Goal: Information Seeking & Learning: Check status

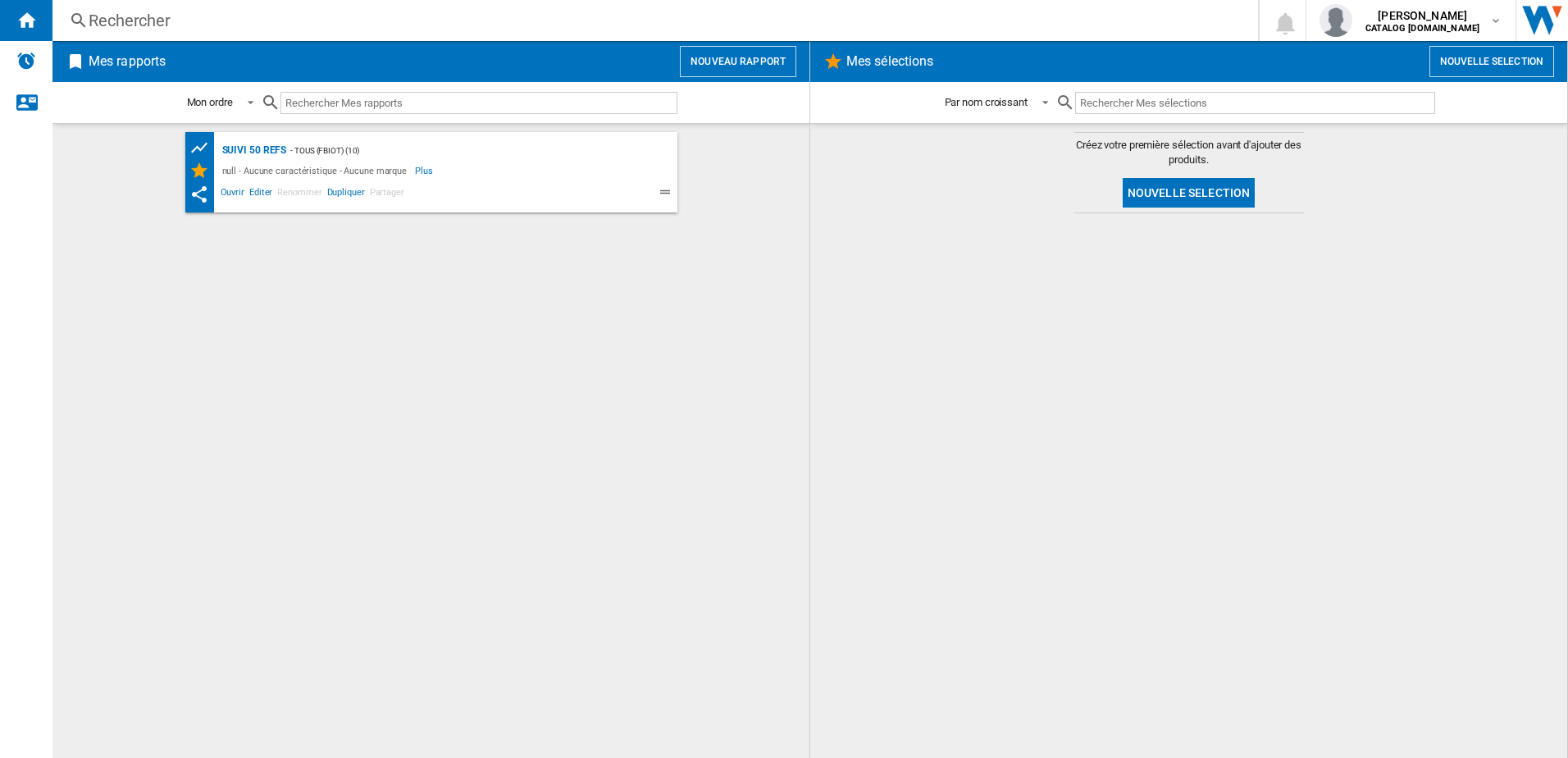
click at [245, 28] on div "Rechercher" at bounding box center [652, 21] width 1127 height 23
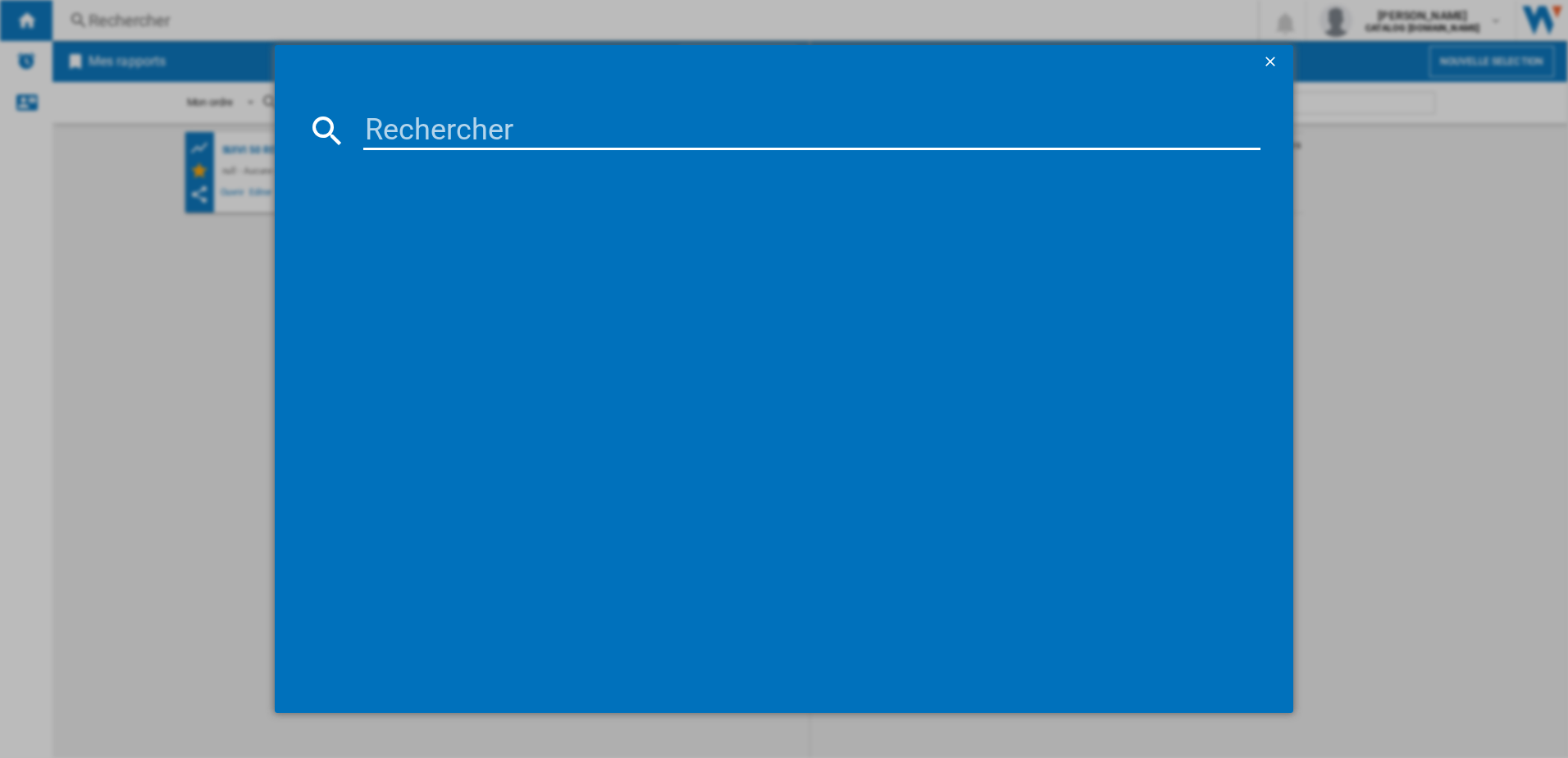
click at [379, 117] on input at bounding box center [812, 130] width 898 height 39
type input "YY4899FD"
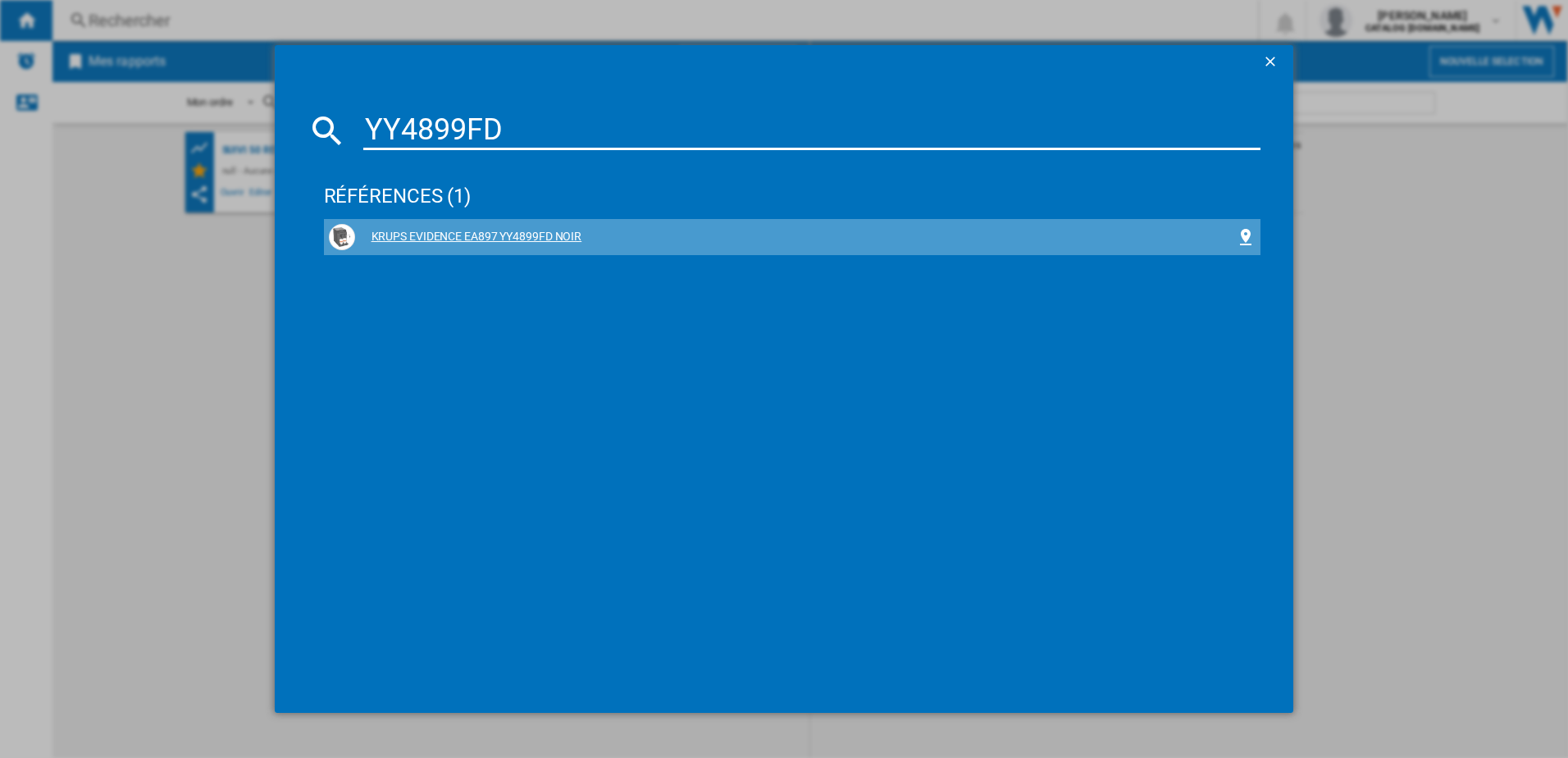
click at [414, 232] on div "KRUPS EVIDENCE EA897 YY4899FD NOIR" at bounding box center [796, 237] width 881 height 17
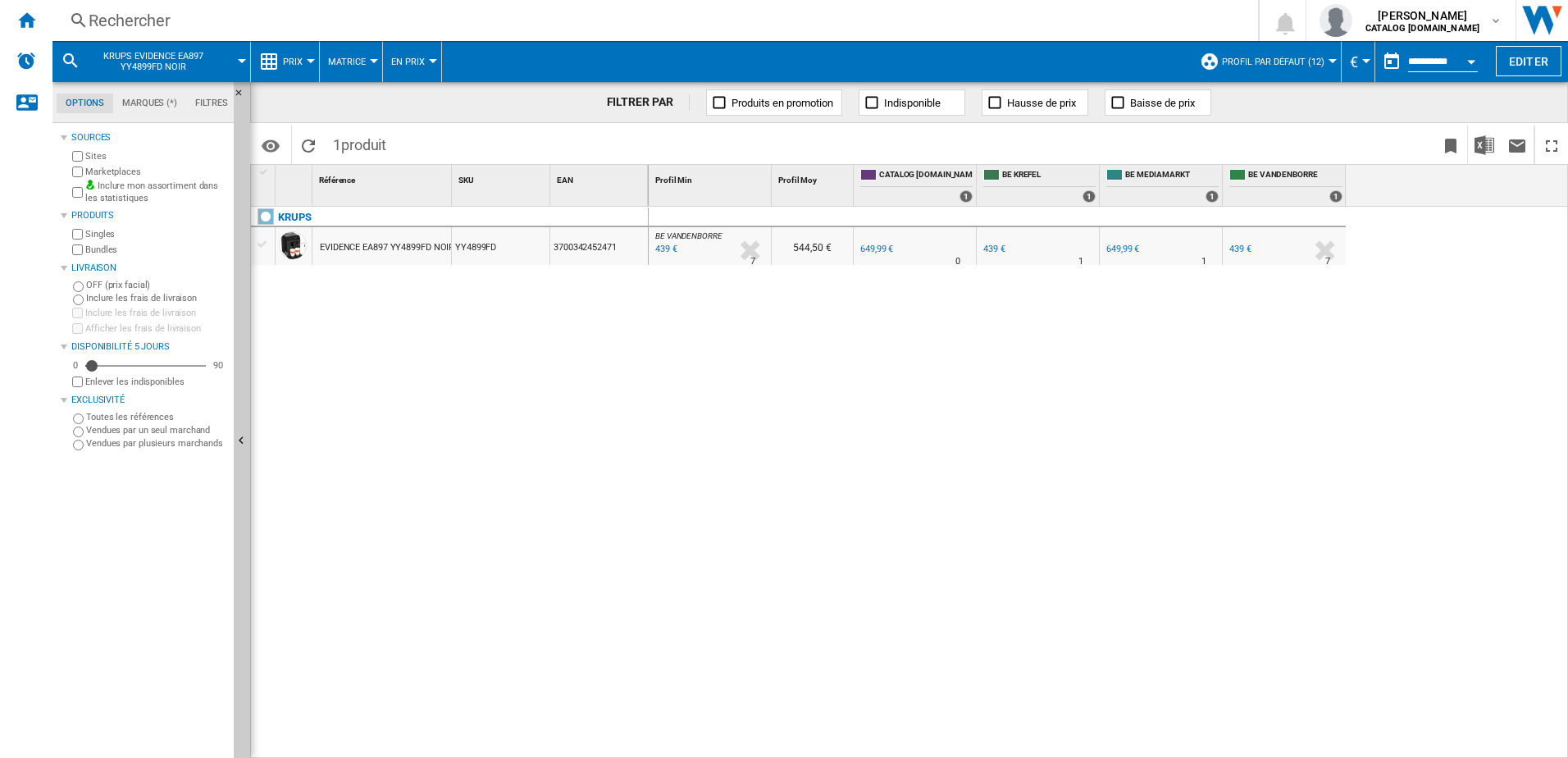
click at [309, 62] on div at bounding box center [311, 61] width 8 height 4
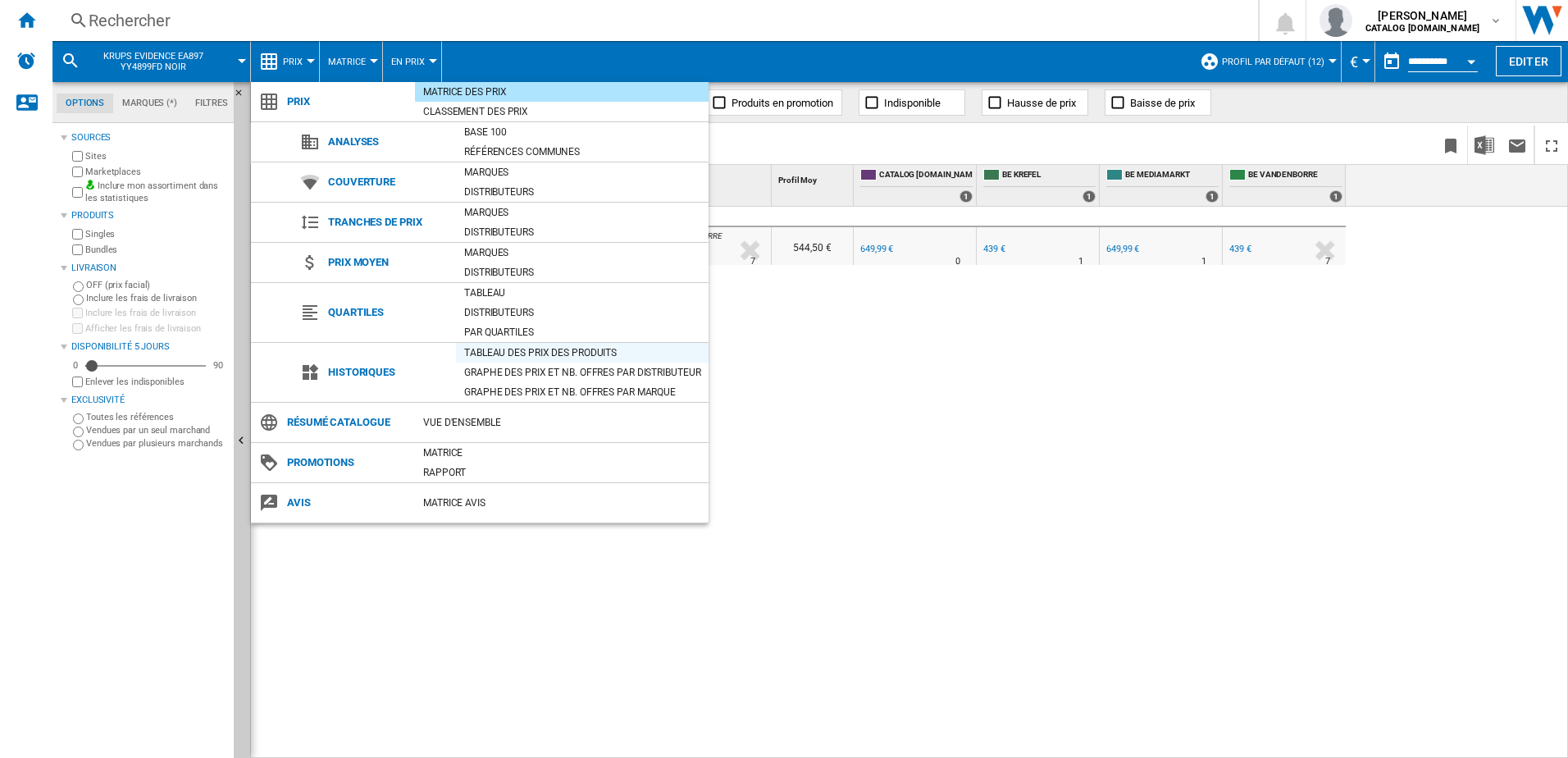
click at [472, 350] on div "Tableau des prix des produits" at bounding box center [583, 353] width 253 height 17
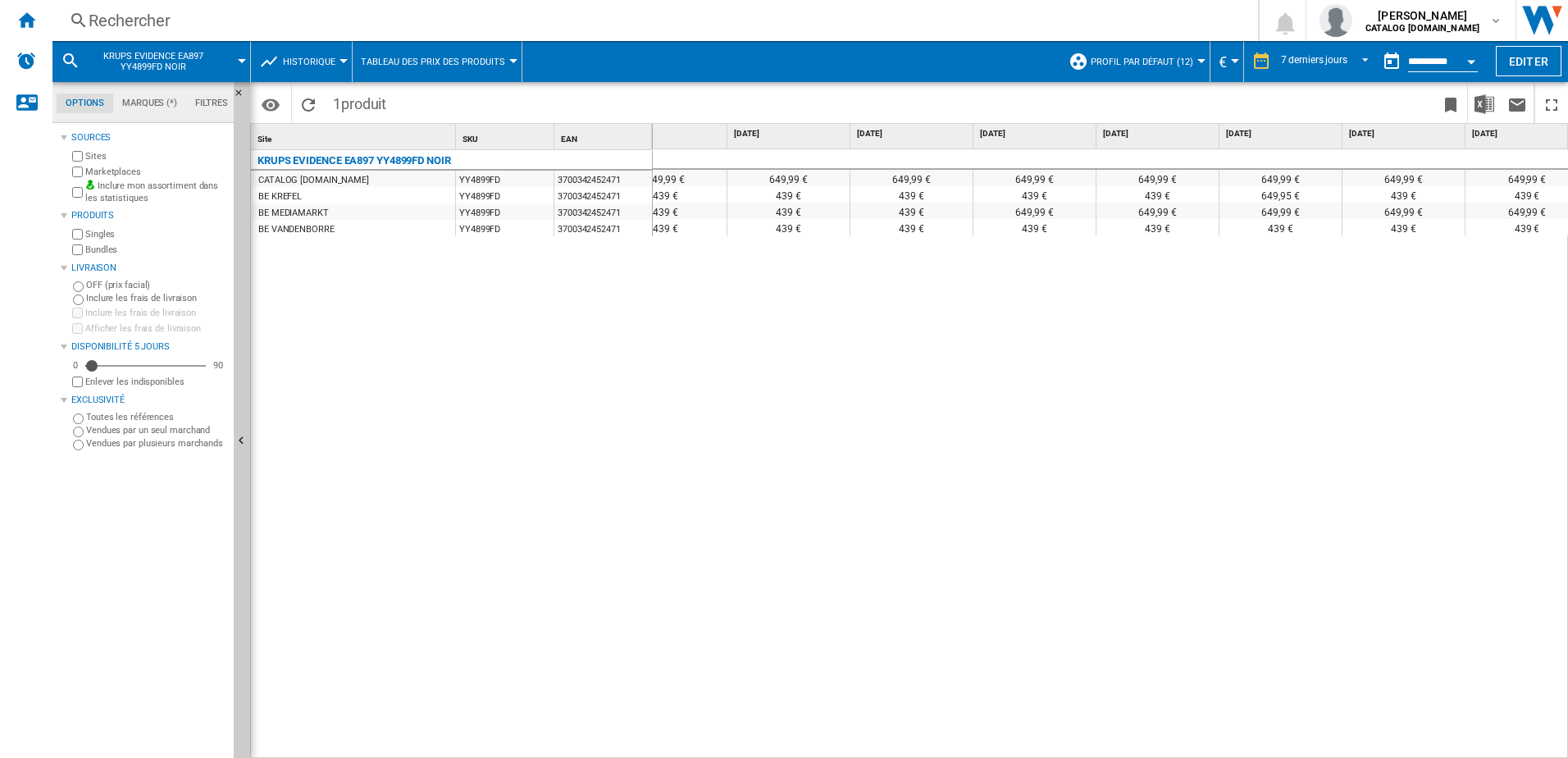
scroll to position [0, 68]
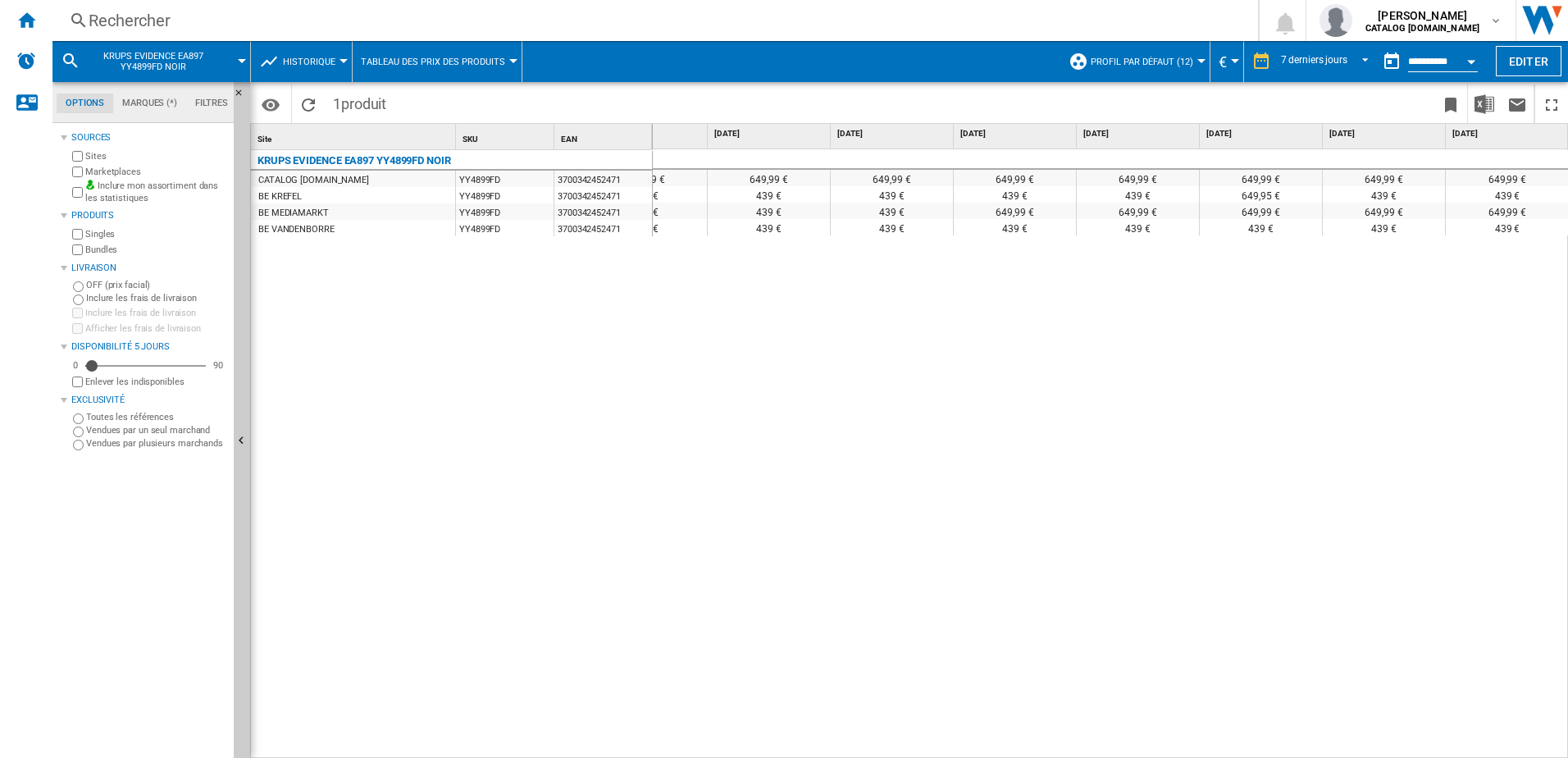
click at [382, 26] on div "Rechercher" at bounding box center [652, 21] width 1127 height 23
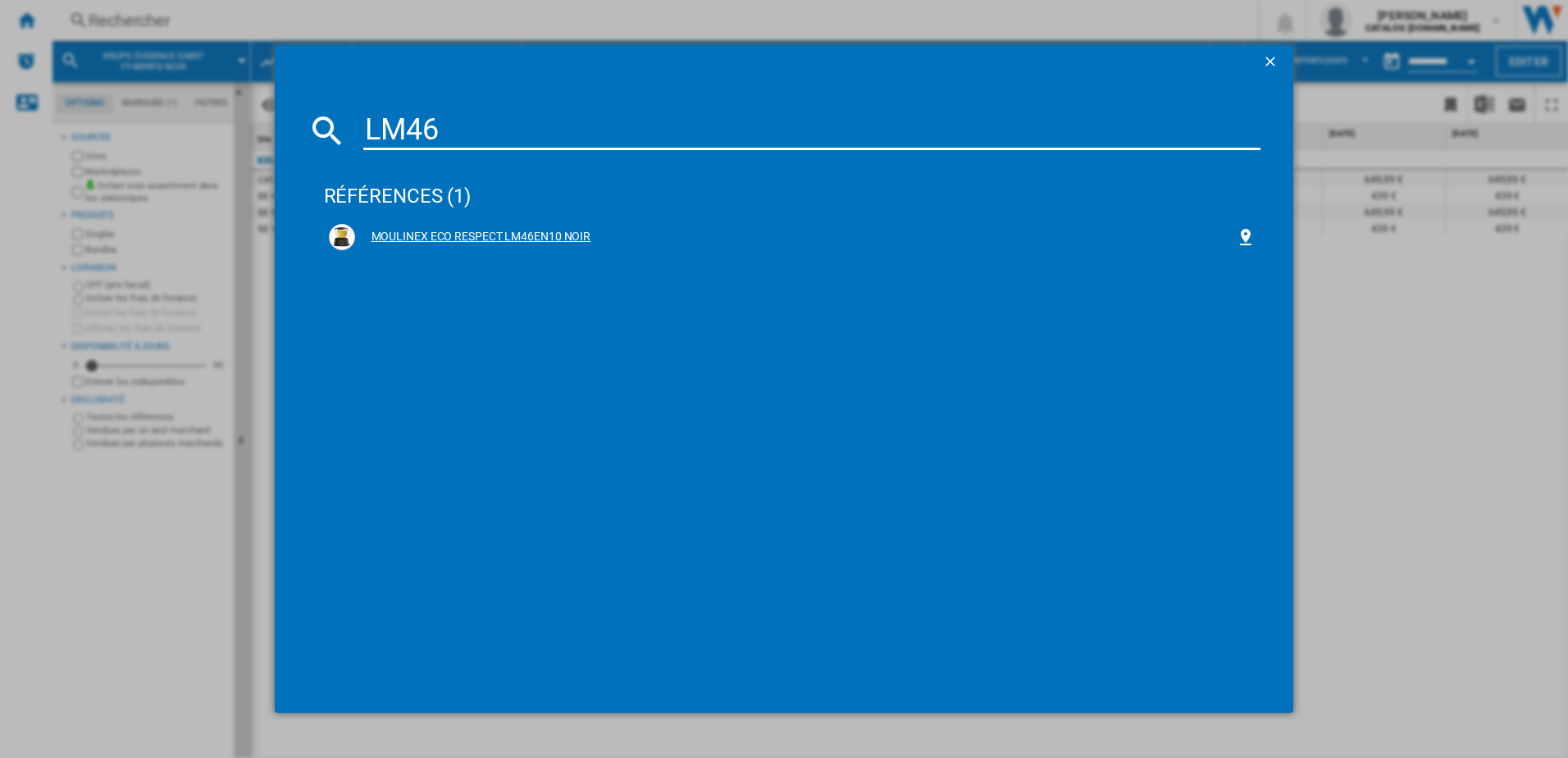
type input "LM46"
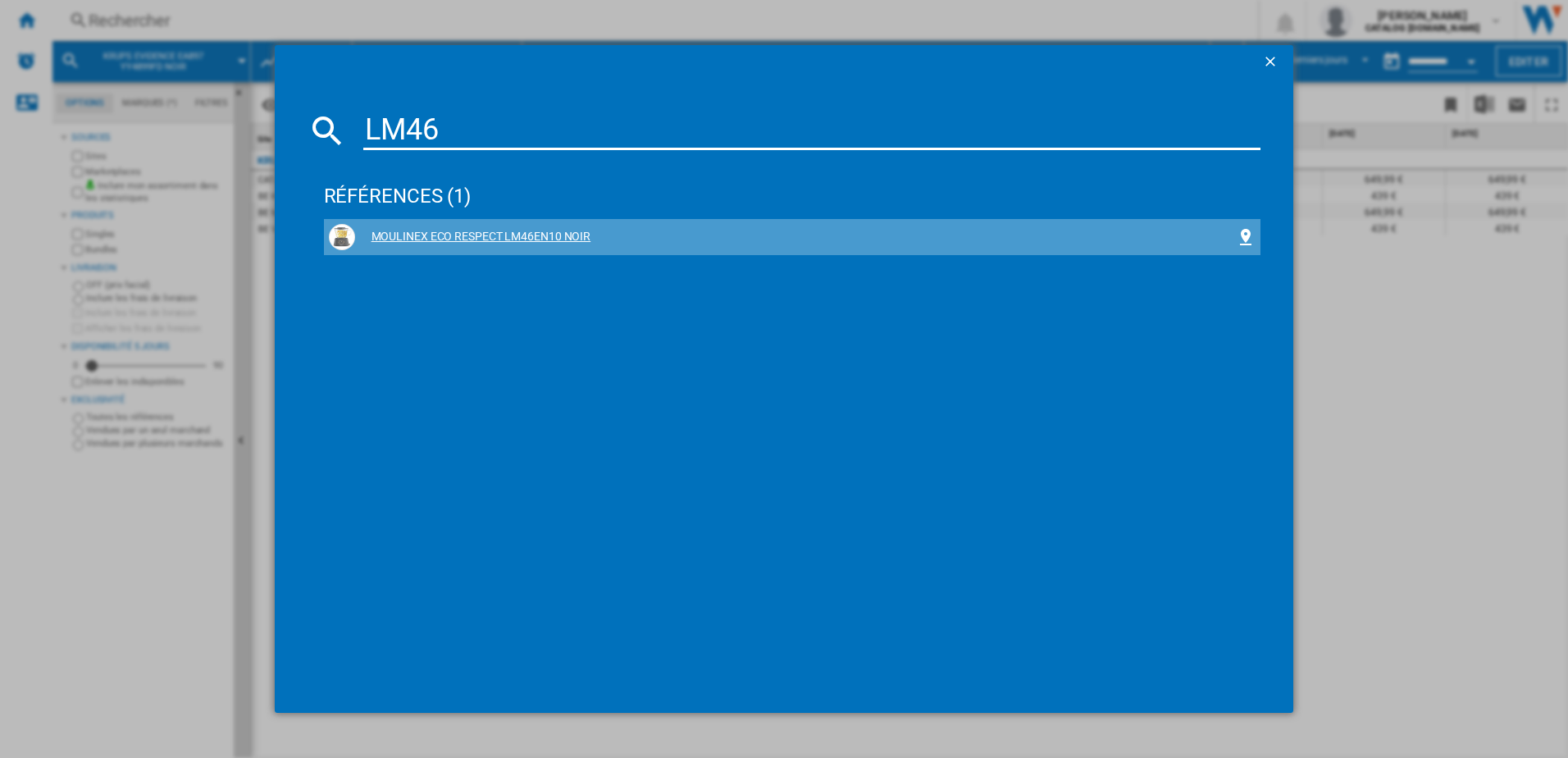
click at [446, 235] on div "MOULINEX ECO RESPECT LM46EN10 NOIR" at bounding box center [796, 237] width 881 height 17
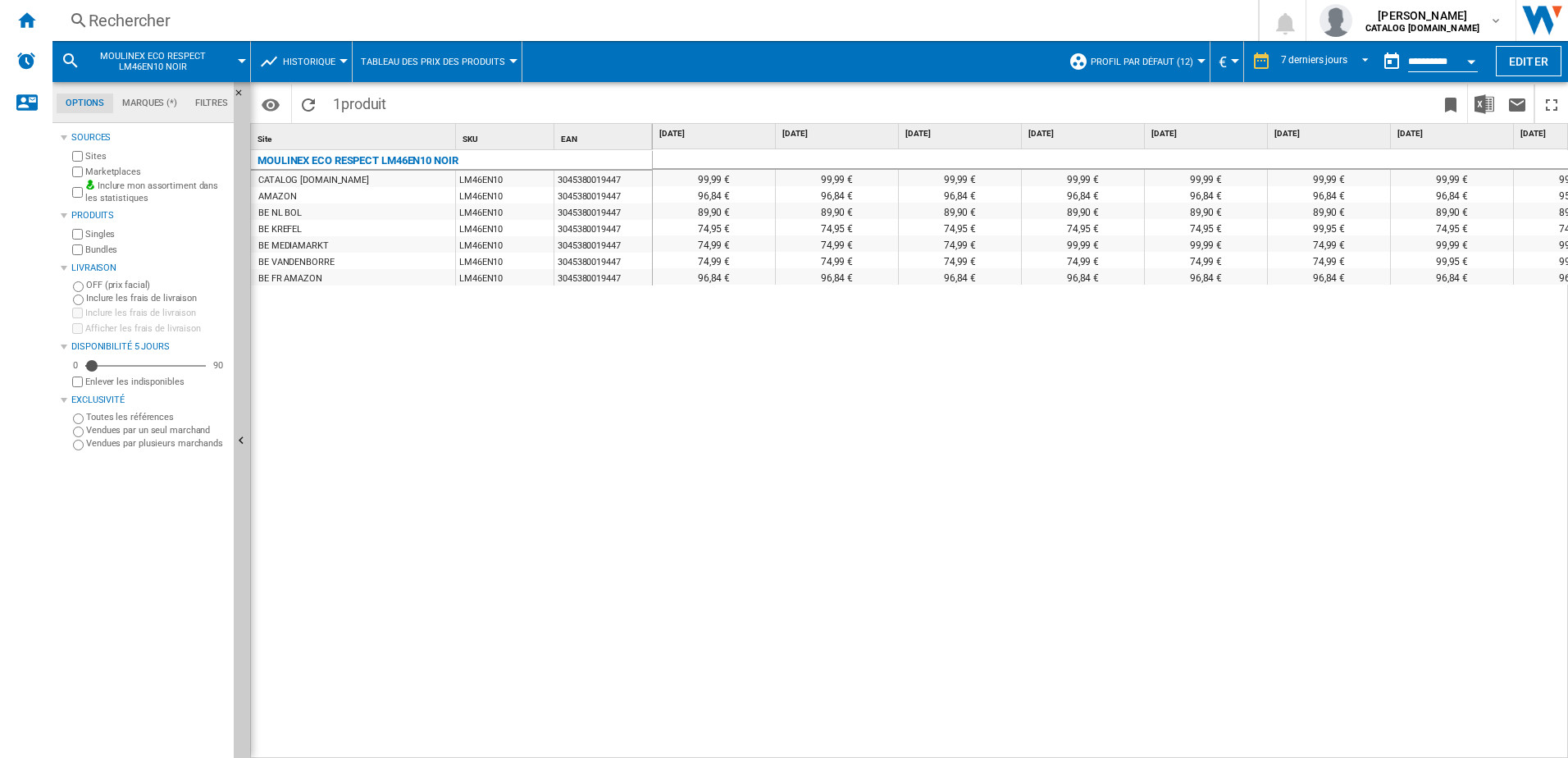
scroll to position [0, 68]
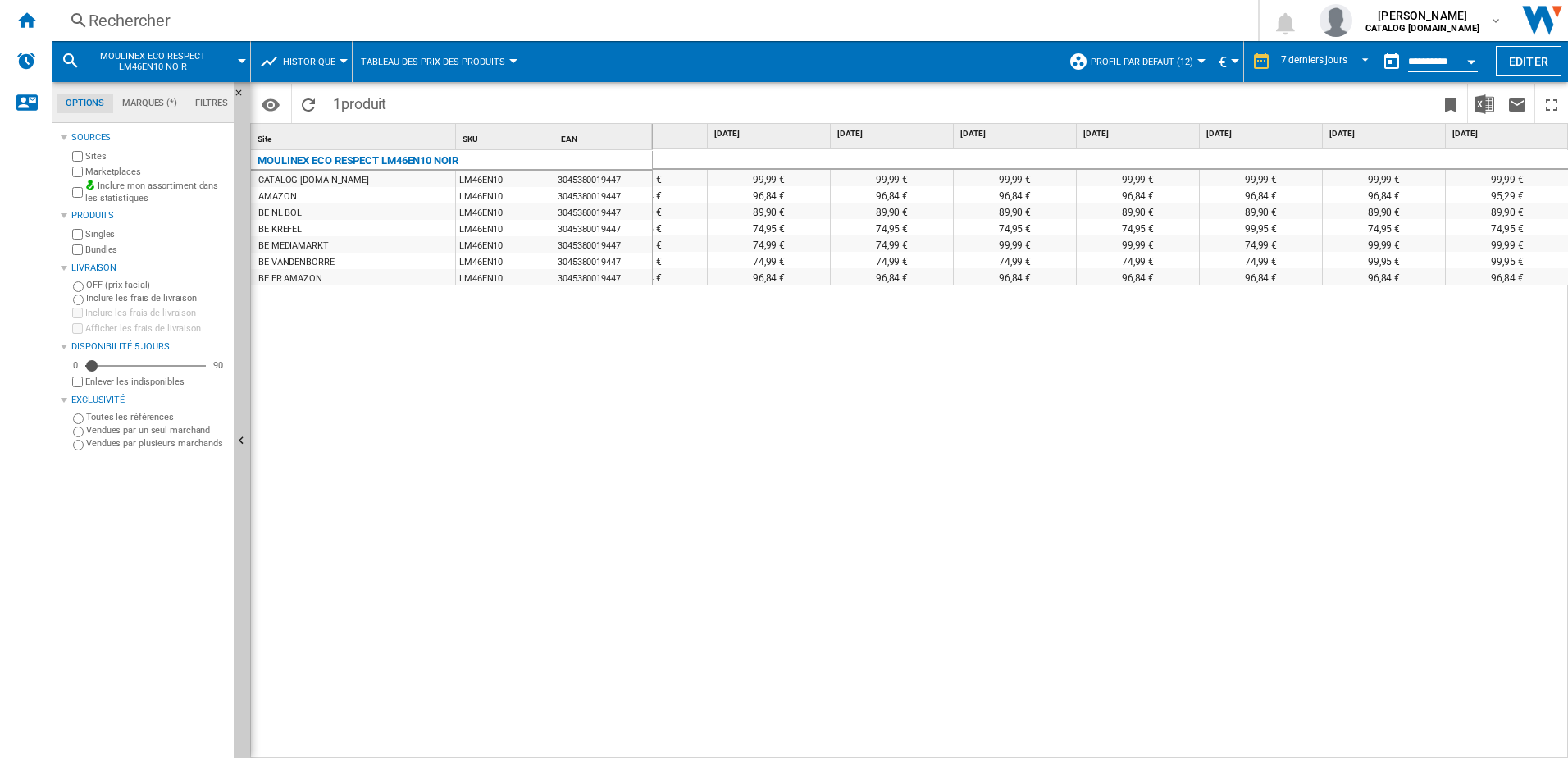
click at [306, 28] on div "Rechercher" at bounding box center [652, 21] width 1127 height 23
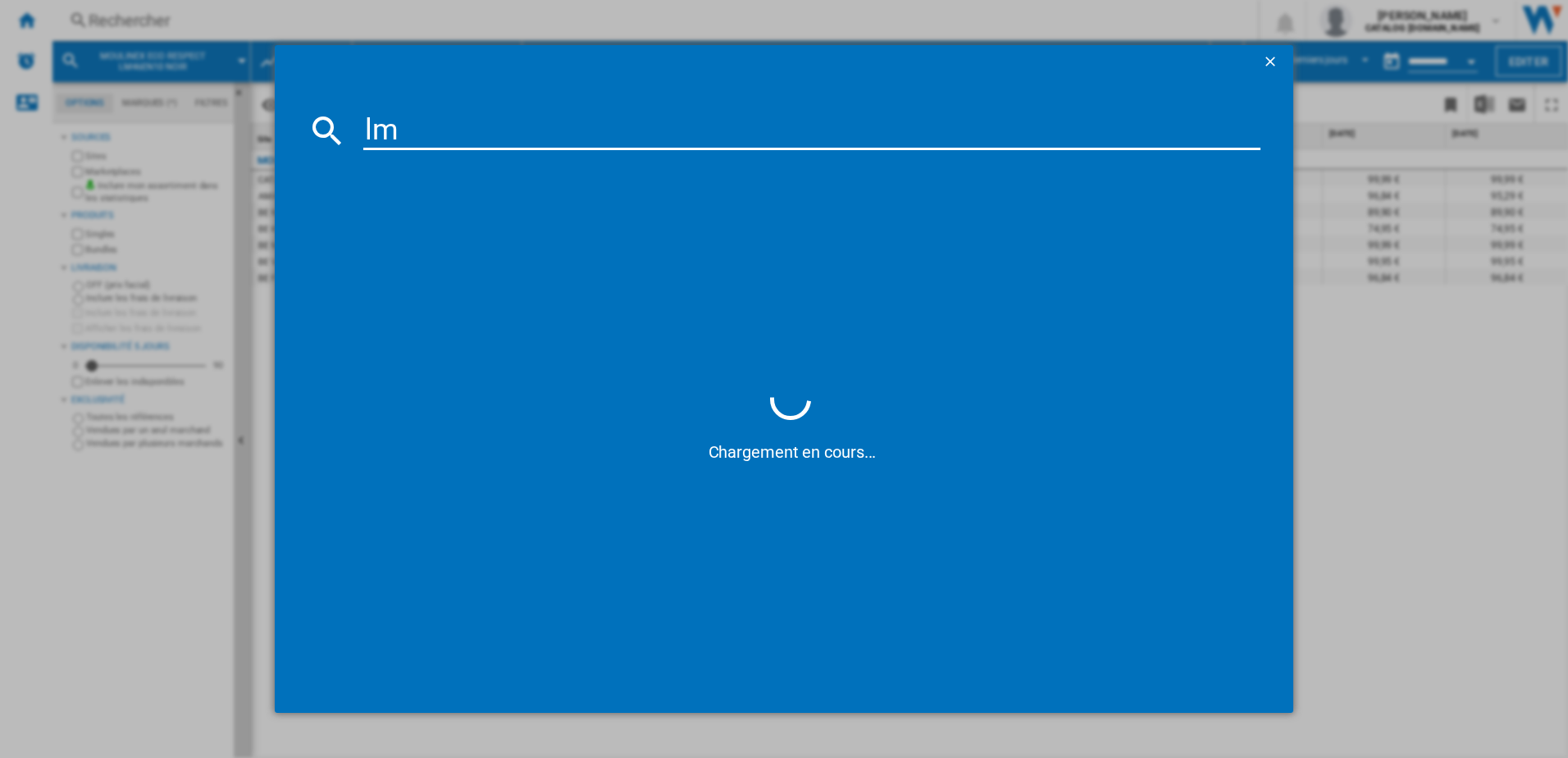
type input "l"
type input "LM871"
